Goal: Navigation & Orientation: Find specific page/section

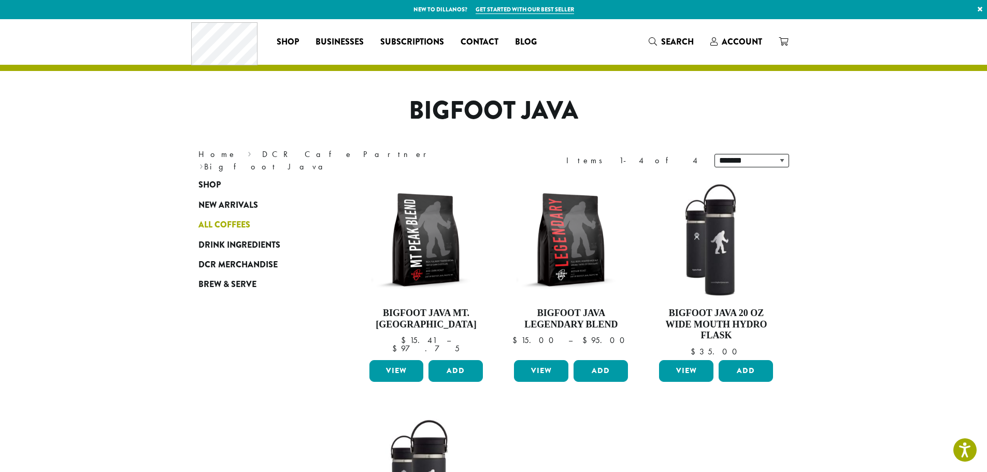
click at [241, 223] on span "All Coffees" at bounding box center [224, 225] width 52 height 13
